Goal: Find specific page/section: Find specific page/section

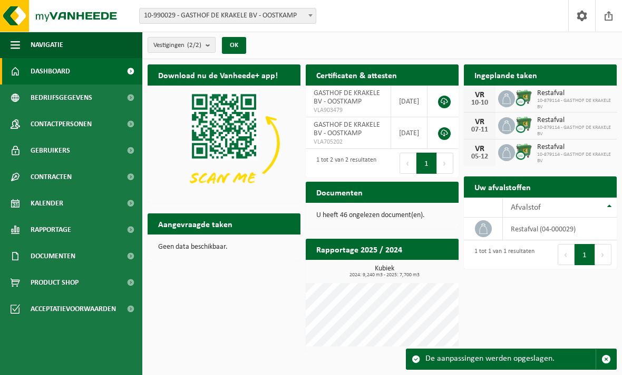
click at [419, 213] on p "U heeft 46 ongelezen document(en)." at bounding box center [383, 215] width 132 height 7
click at [348, 218] on p "U heeft 46 ongelezen document(en)." at bounding box center [383, 215] width 132 height 7
click at [373, 202] on div "Documenten Bekijk uw documenten" at bounding box center [382, 191] width 153 height 21
click at [378, 192] on div "Documenten Bekijk uw documenten" at bounding box center [382, 191] width 153 height 21
click at [369, 217] on p "U heeft 46 ongelezen document(en)." at bounding box center [383, 215] width 132 height 7
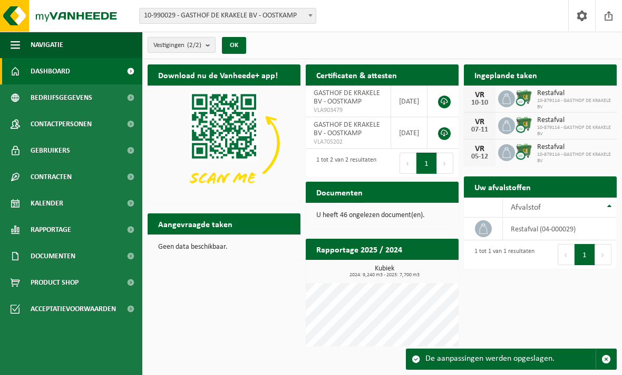
click at [366, 202] on link "Bekijk uw documenten" at bounding box center [411, 212] width 93 height 21
click at [376, 215] on p "U heeft 46 ongelezen document(en)." at bounding box center [383, 215] width 132 height 7
click at [404, 214] on p "U heeft 46 ongelezen document(en)." at bounding box center [383, 215] width 132 height 7
click at [606, 21] on span at bounding box center [609, 15] width 16 height 31
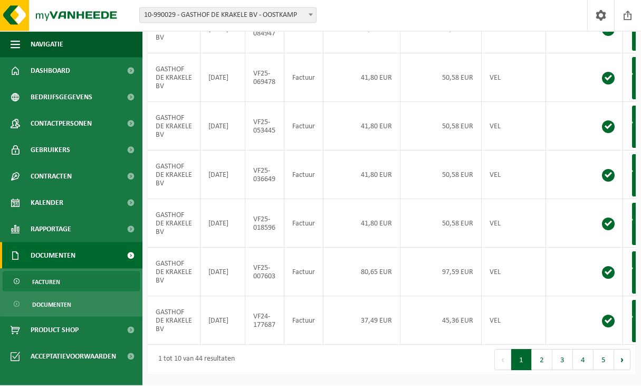
scroll to position [346, 0]
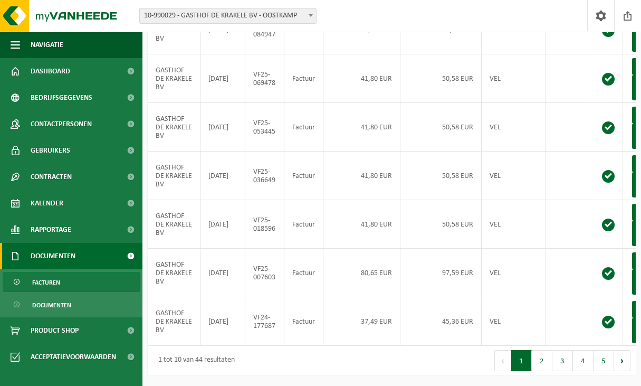
click at [547, 371] on button "2" at bounding box center [542, 360] width 21 height 21
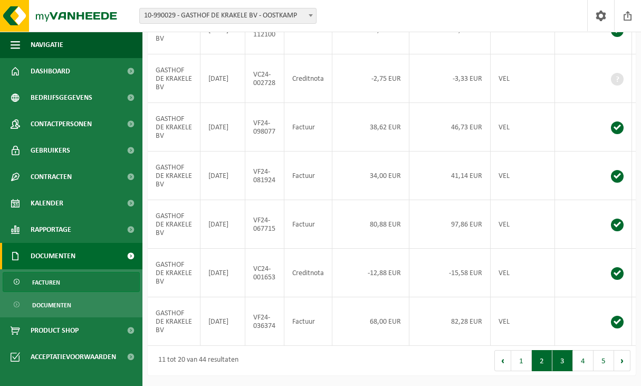
click at [563, 371] on button "3" at bounding box center [562, 360] width 21 height 21
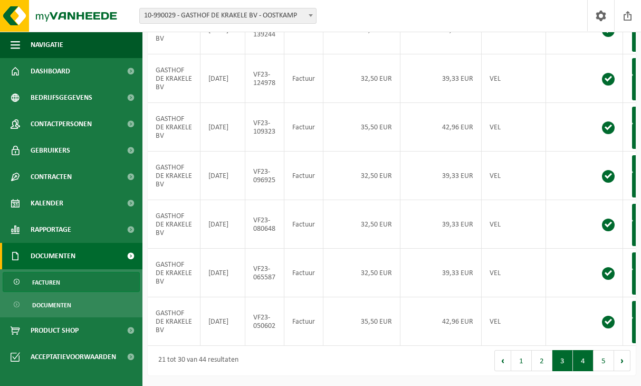
click at [582, 371] on button "4" at bounding box center [583, 360] width 21 height 21
click at [600, 371] on button "5" at bounding box center [603, 360] width 21 height 21
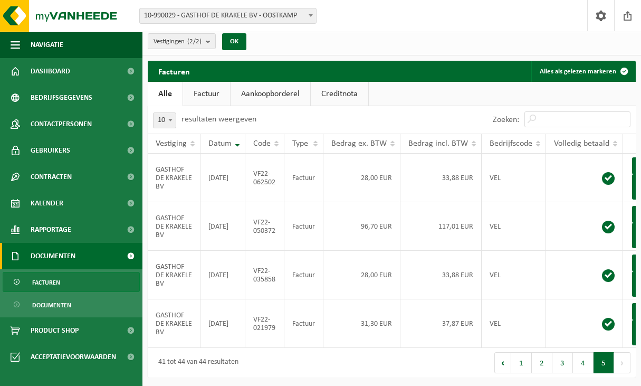
click at [623, 373] on button "Volgende" at bounding box center [622, 362] width 16 height 21
click at [518, 373] on button "1" at bounding box center [521, 362] width 21 height 21
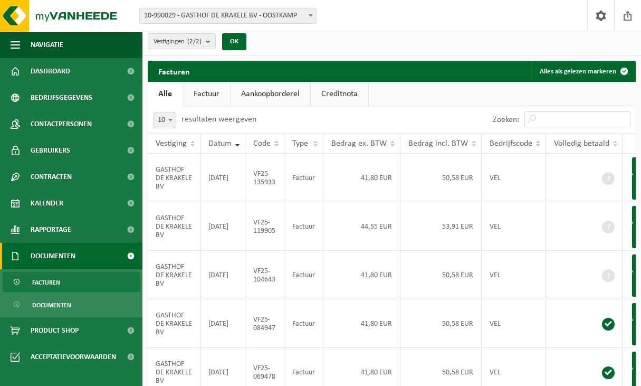
scroll to position [0, 0]
